Goal: Task Accomplishment & Management: Manage account settings

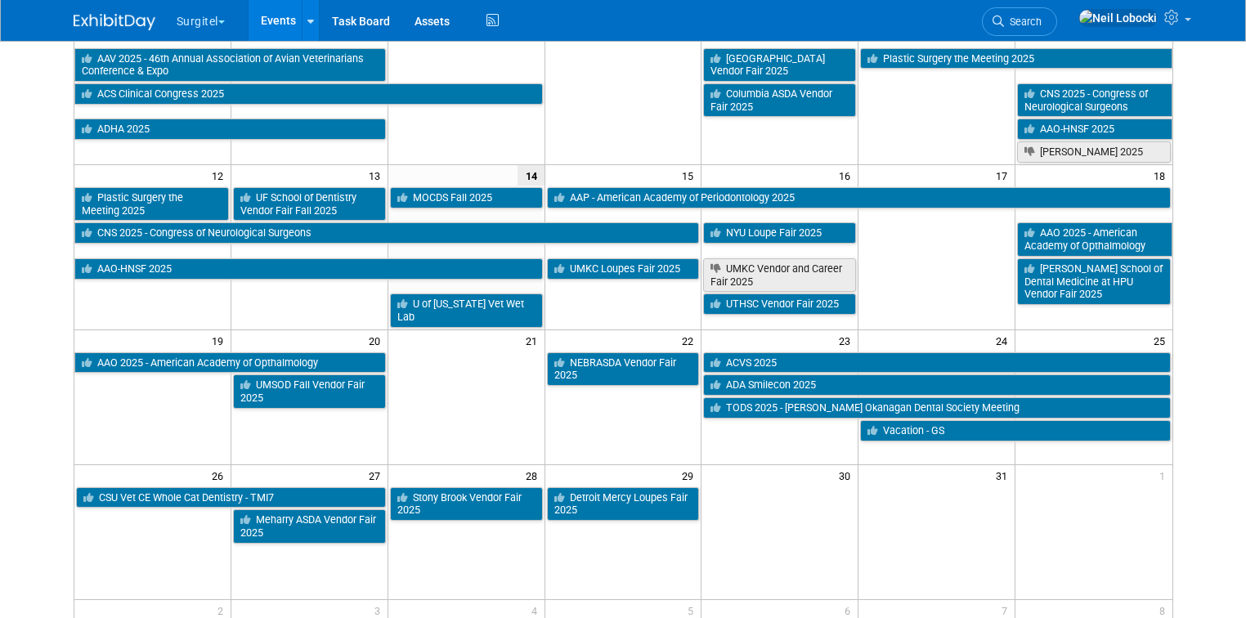
scroll to position [292, 0]
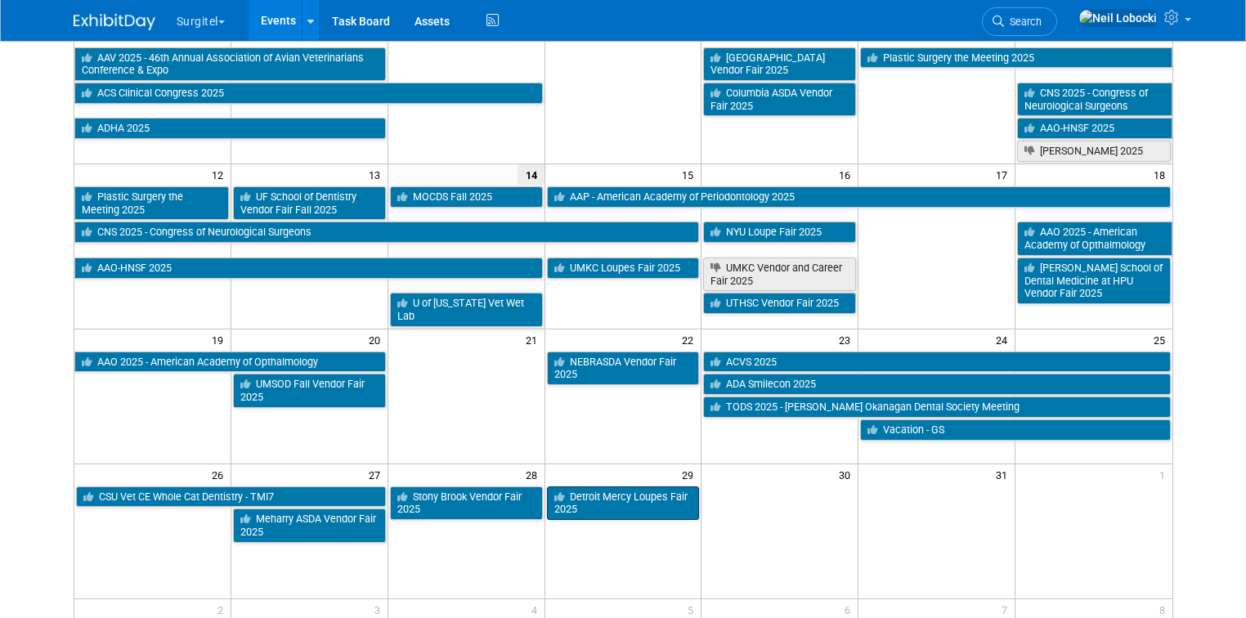
click at [604, 486] on link "Detroit Mercy Loupes Fair 2025" at bounding box center [623, 503] width 153 height 34
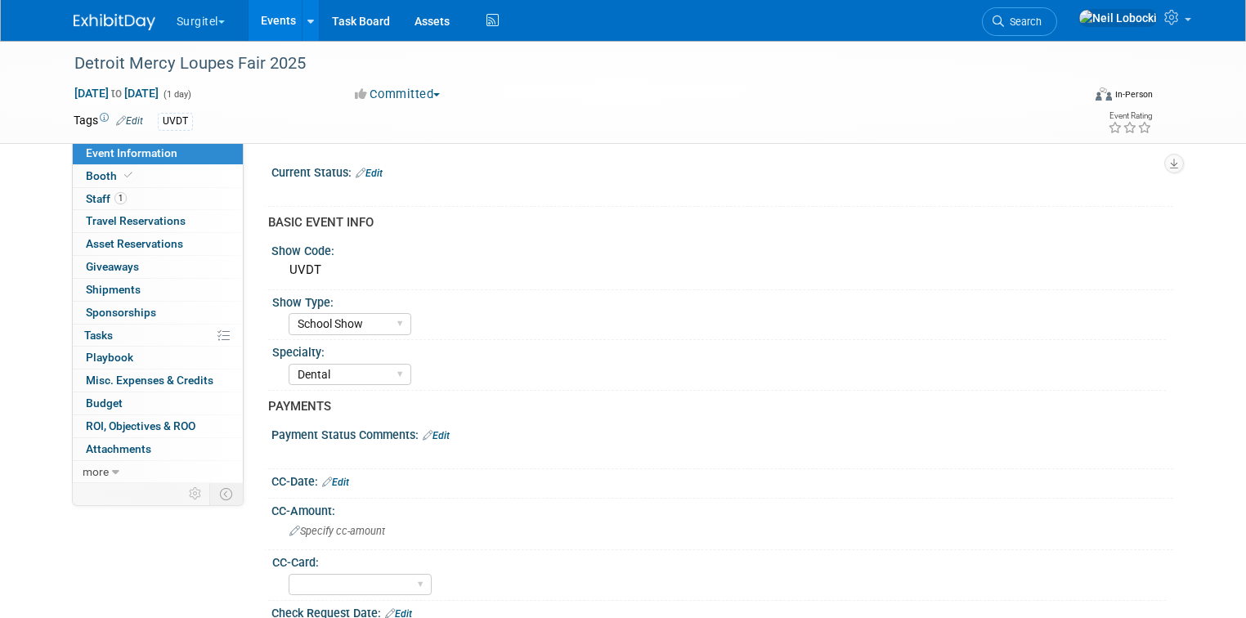
select select "School Show"
select select "Dental"
click at [109, 23] on img at bounding box center [115, 22] width 82 height 16
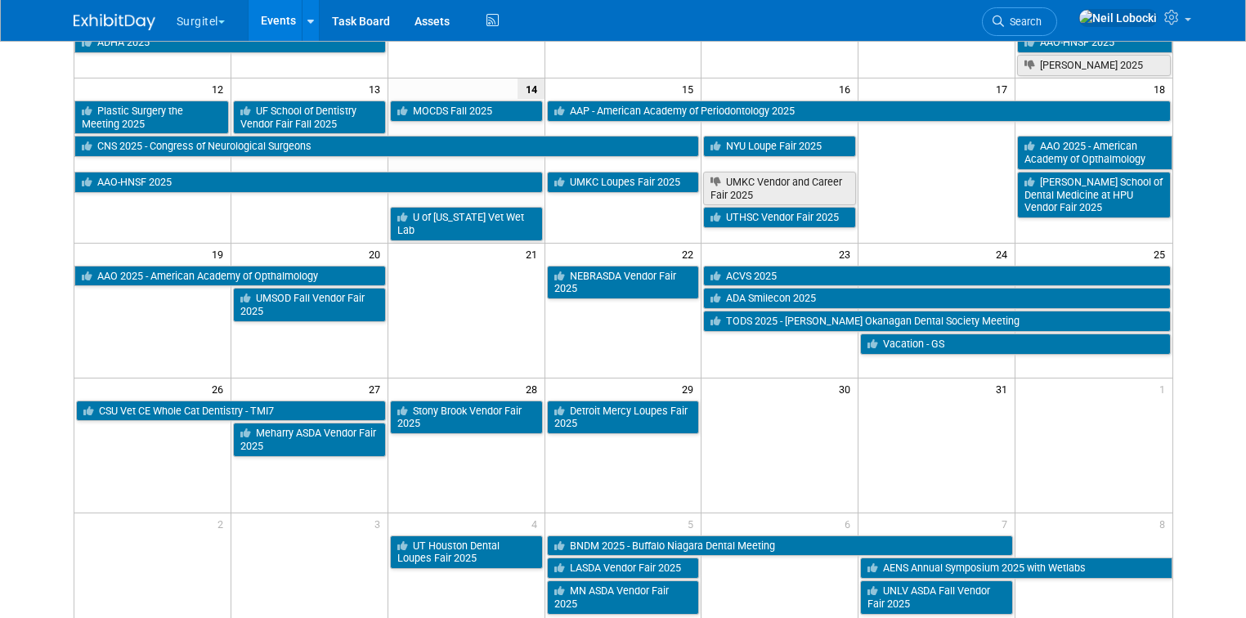
scroll to position [375, 0]
